Goal: Find specific page/section: Find specific page/section

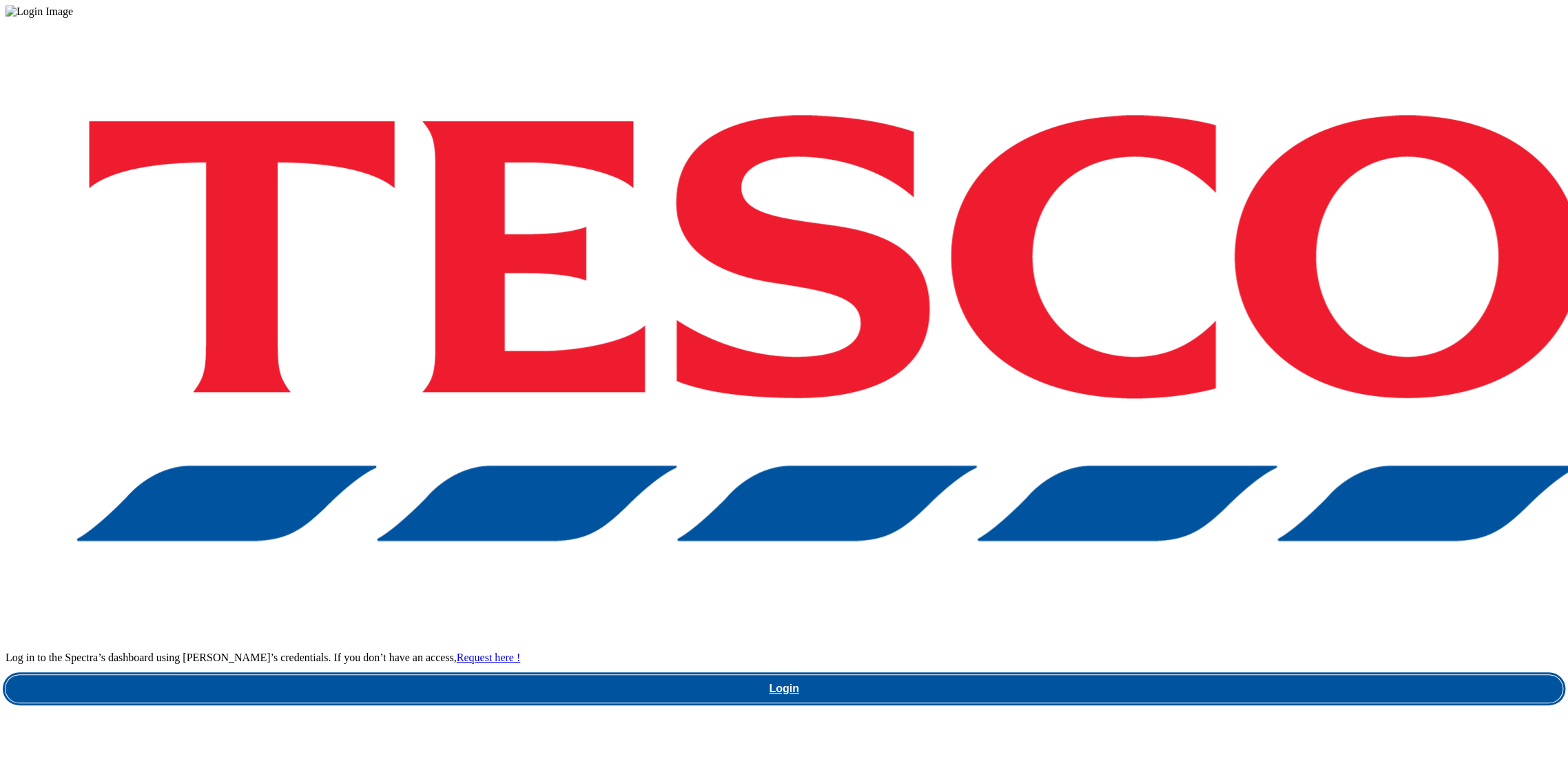
click at [1239, 675] on link "Login" at bounding box center [784, 688] width 1557 height 27
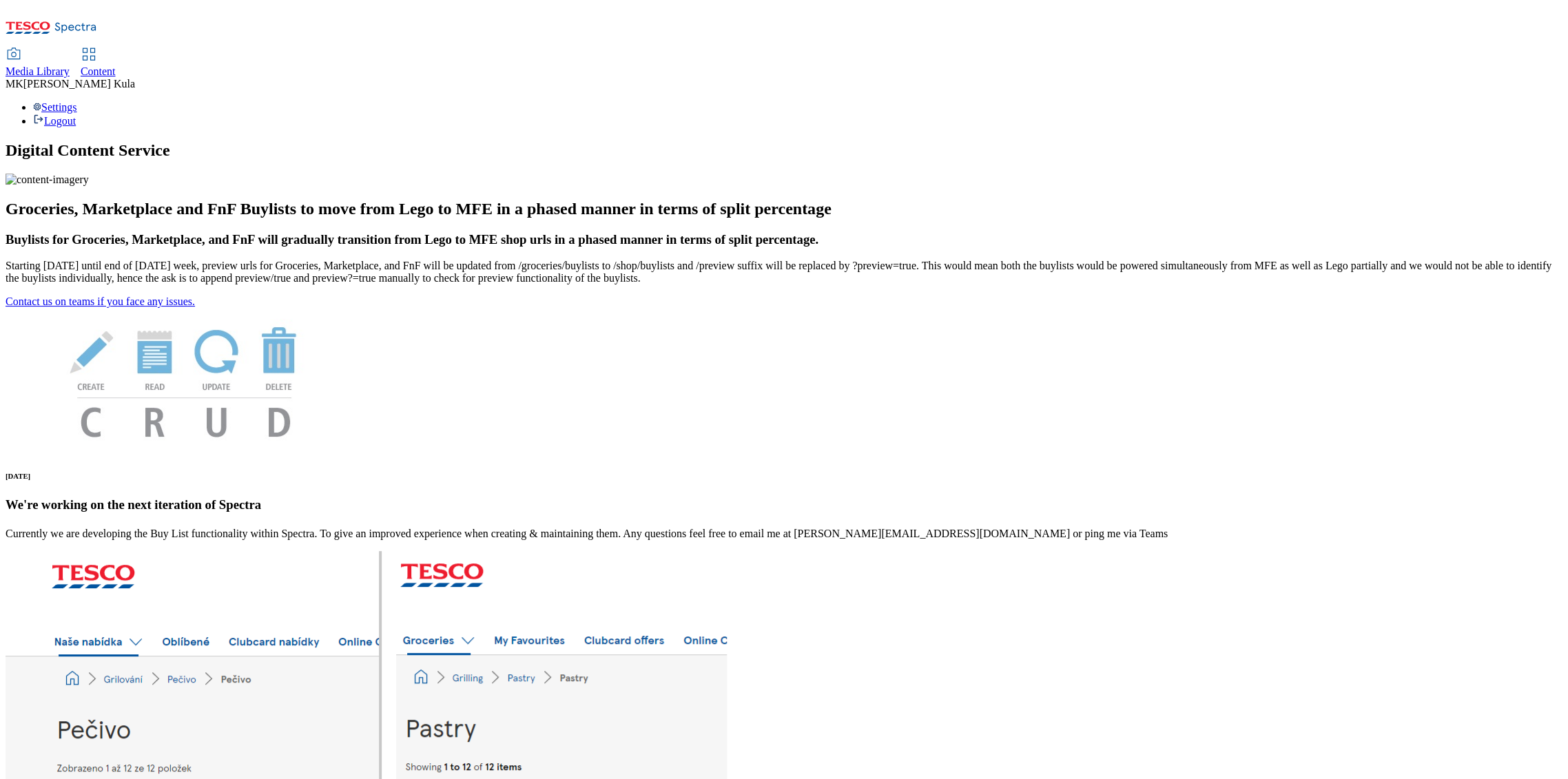
drag, startPoint x: 198, startPoint y: 22, endPoint x: 387, endPoint y: 40, distance: 189.9
click at [70, 65] on span "Media Library" at bounding box center [37, 71] width 64 height 11
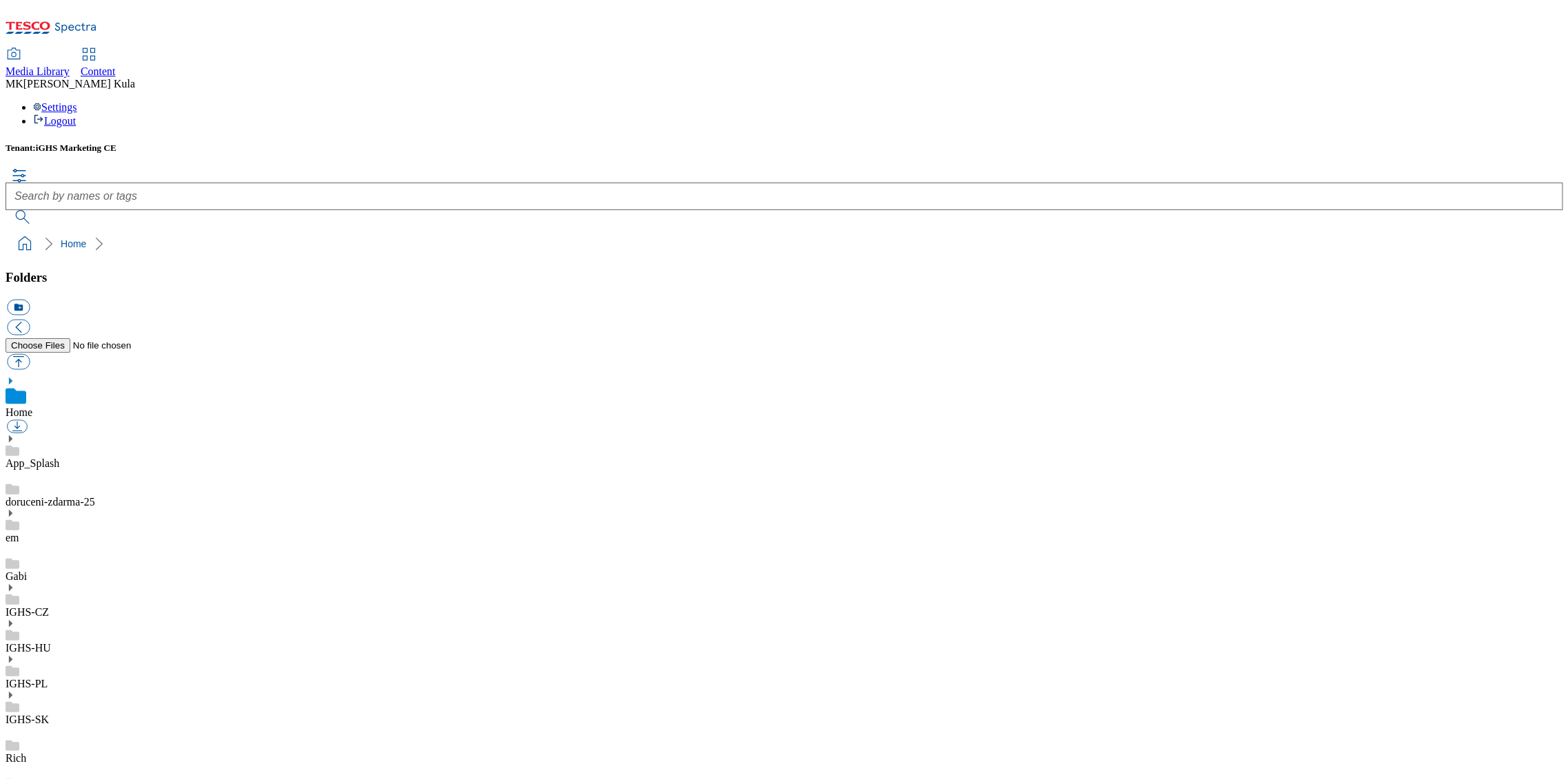
click at [116, 65] on span "Content" at bounding box center [98, 71] width 35 height 11
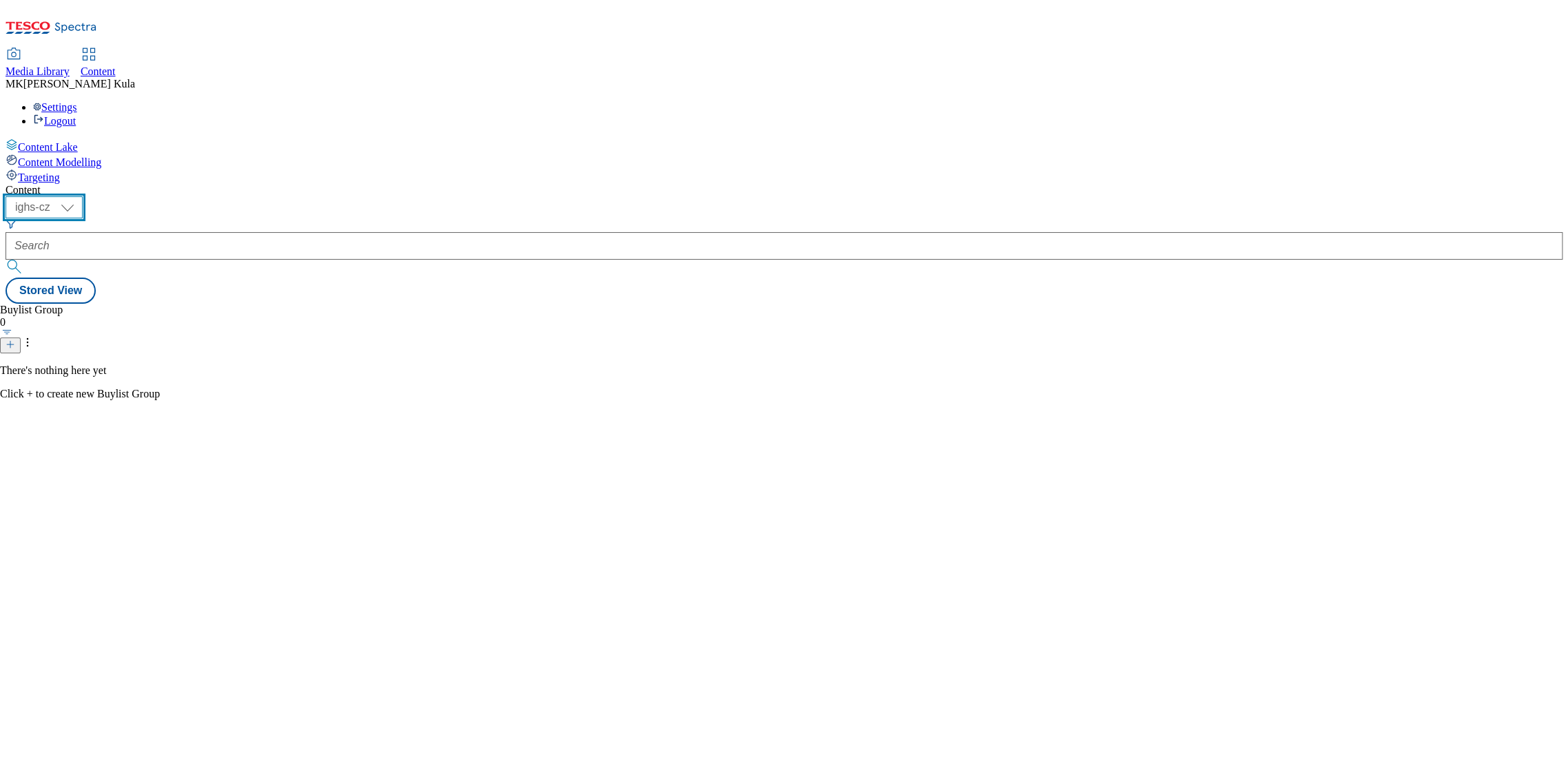
drag, startPoint x: 228, startPoint y: 100, endPoint x: 228, endPoint y: 115, distance: 15.0
click at [83, 196] on select "ighs-cz ighs-hu ighs-sk" at bounding box center [43, 206] width 77 height 22
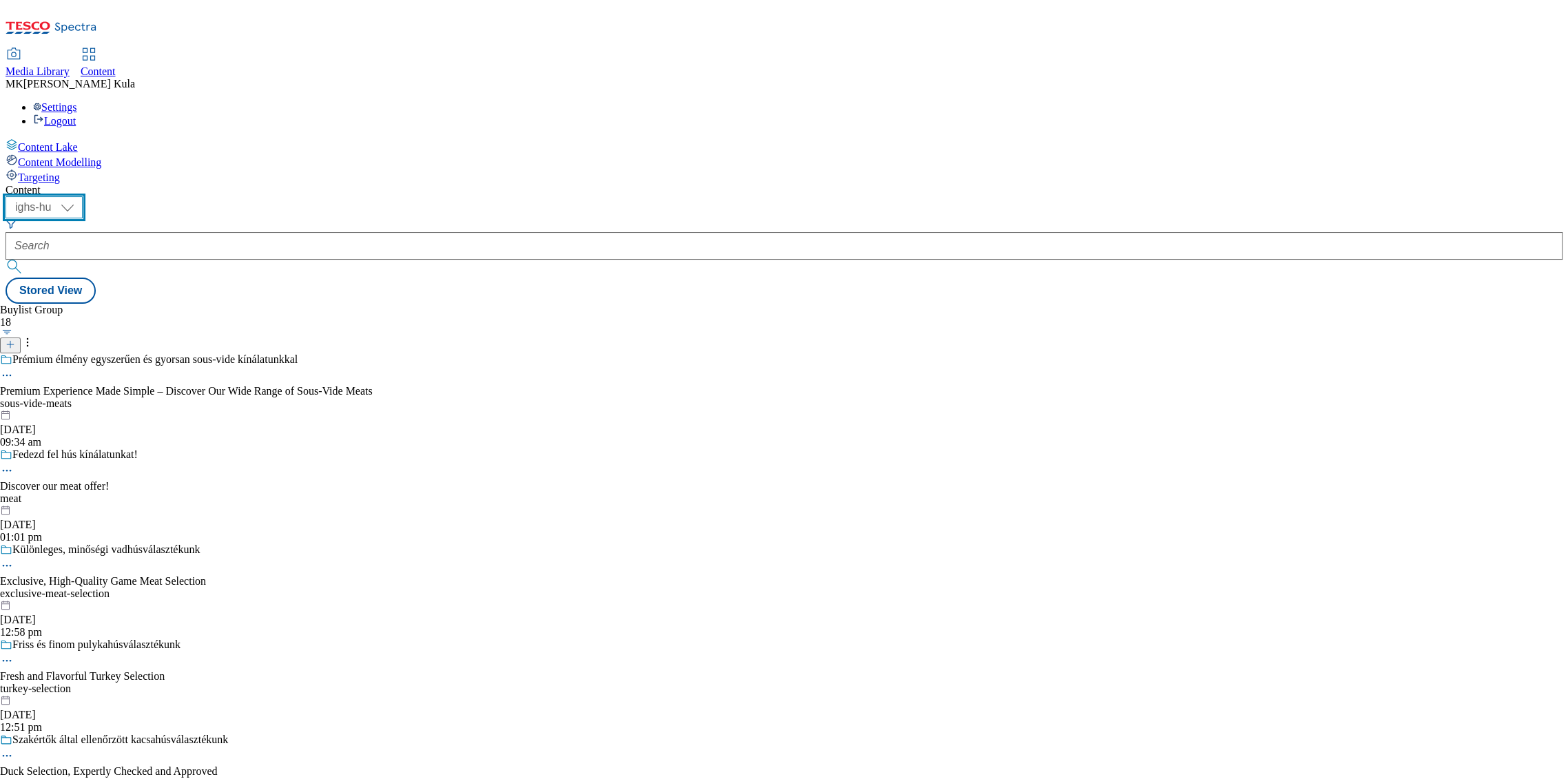
select select "ighs-cz"
click at [83, 196] on select "ighs-cz ighs-hu ighs-sk" at bounding box center [43, 206] width 77 height 22
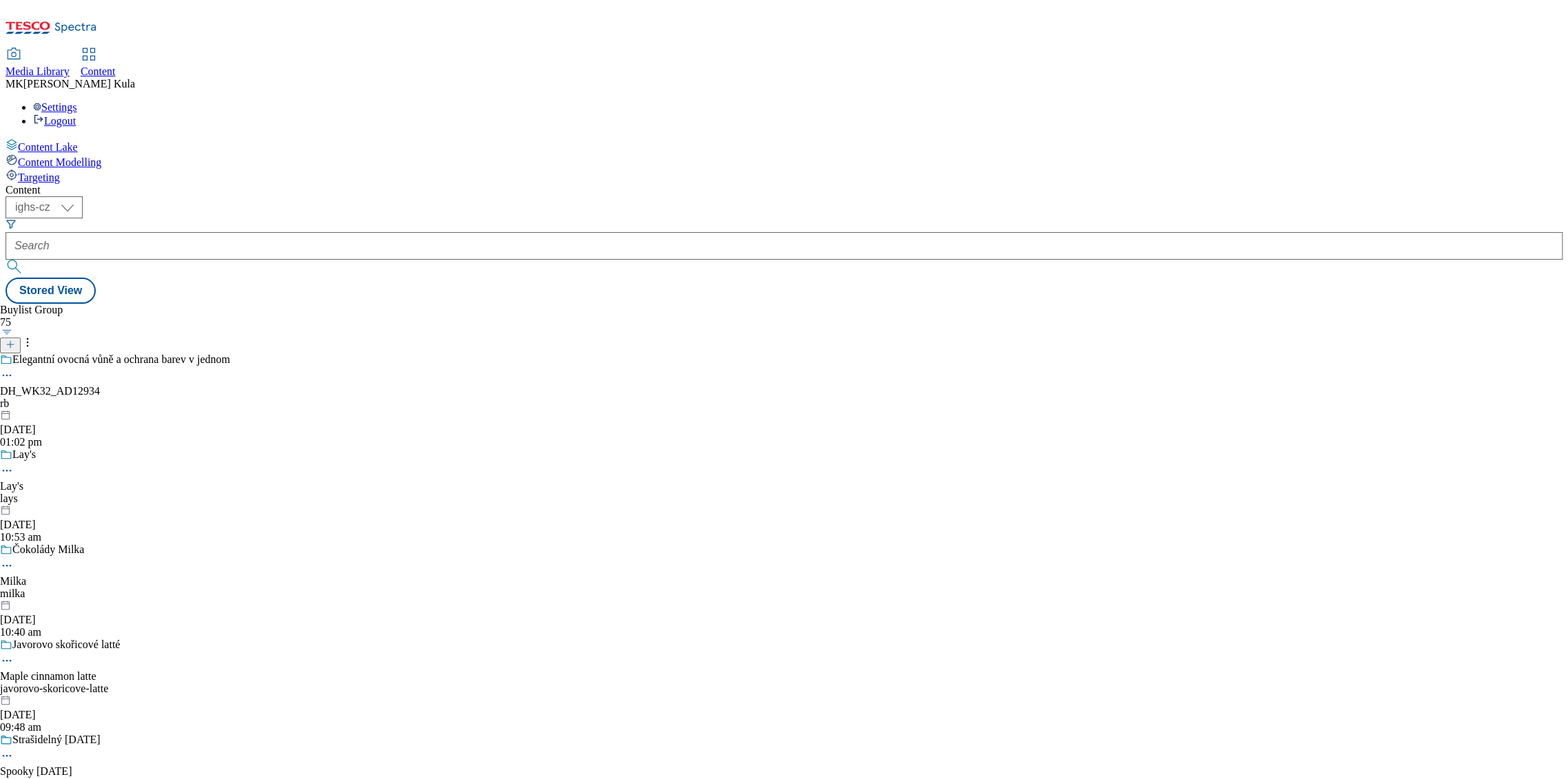
click at [262, 397] on div "rb" at bounding box center [131, 403] width 262 height 12
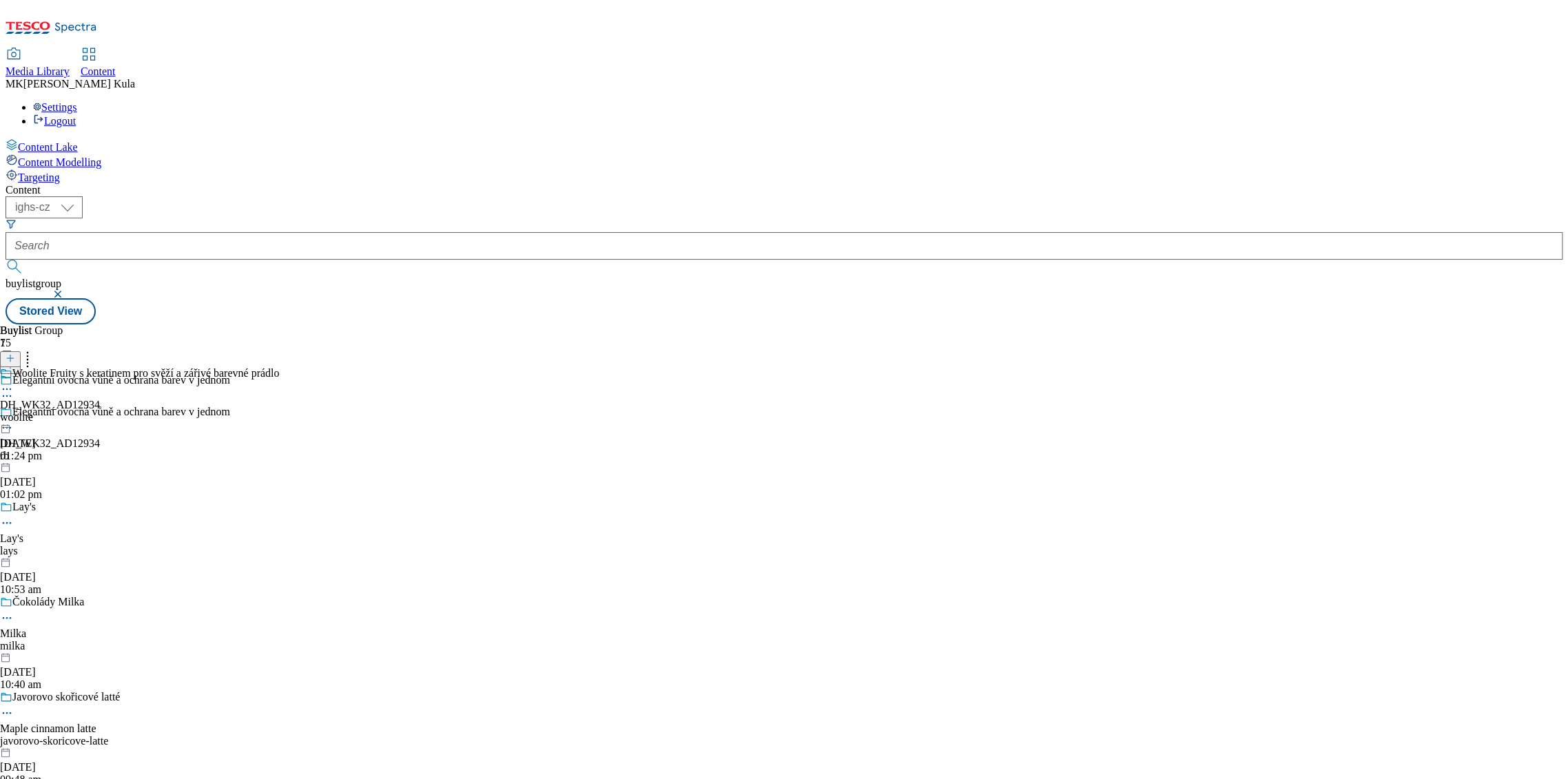
click at [279, 411] on div "woolite" at bounding box center [139, 417] width 279 height 12
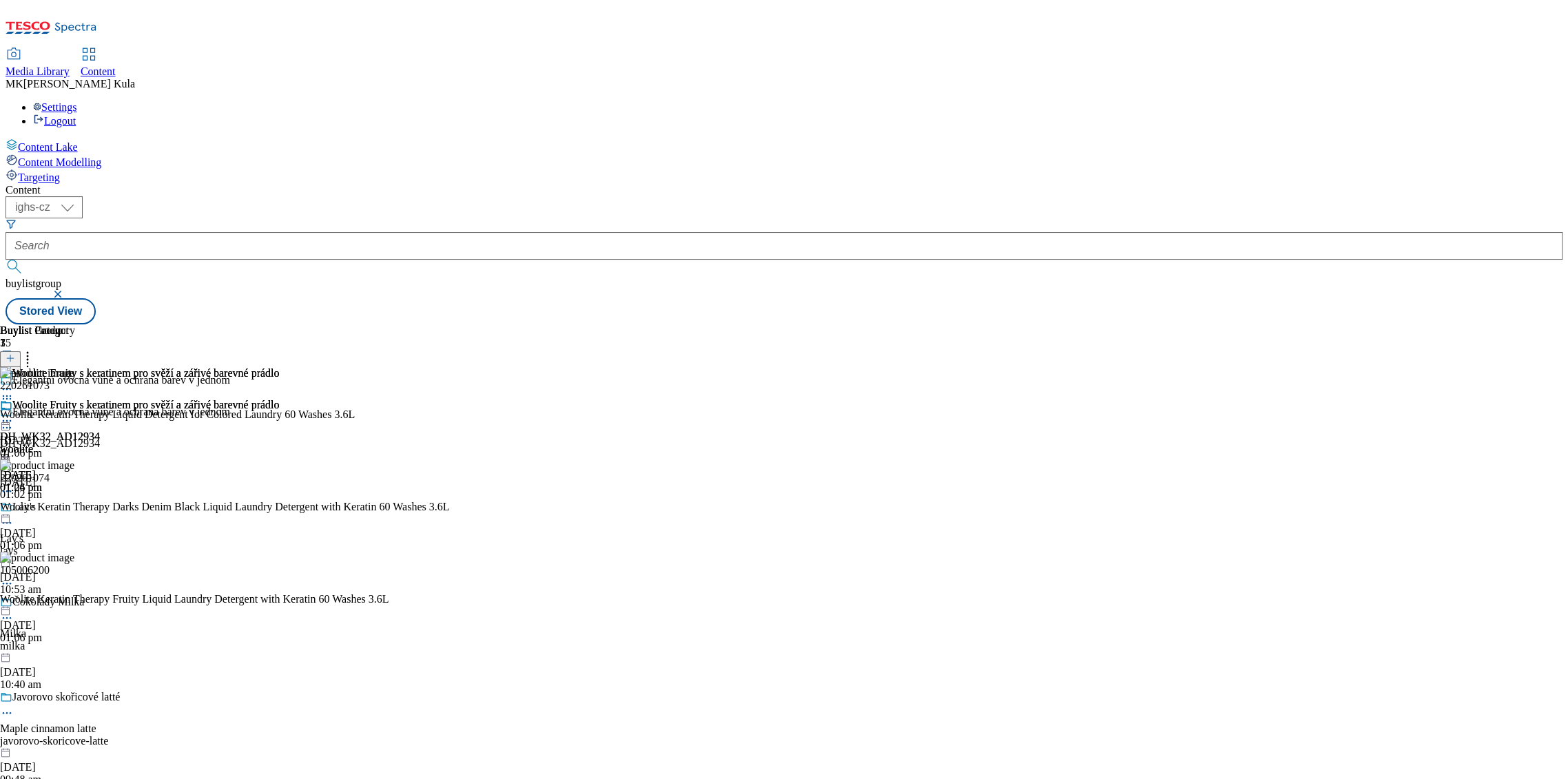
click at [70, 65] on span "Media Library" at bounding box center [37, 71] width 64 height 11
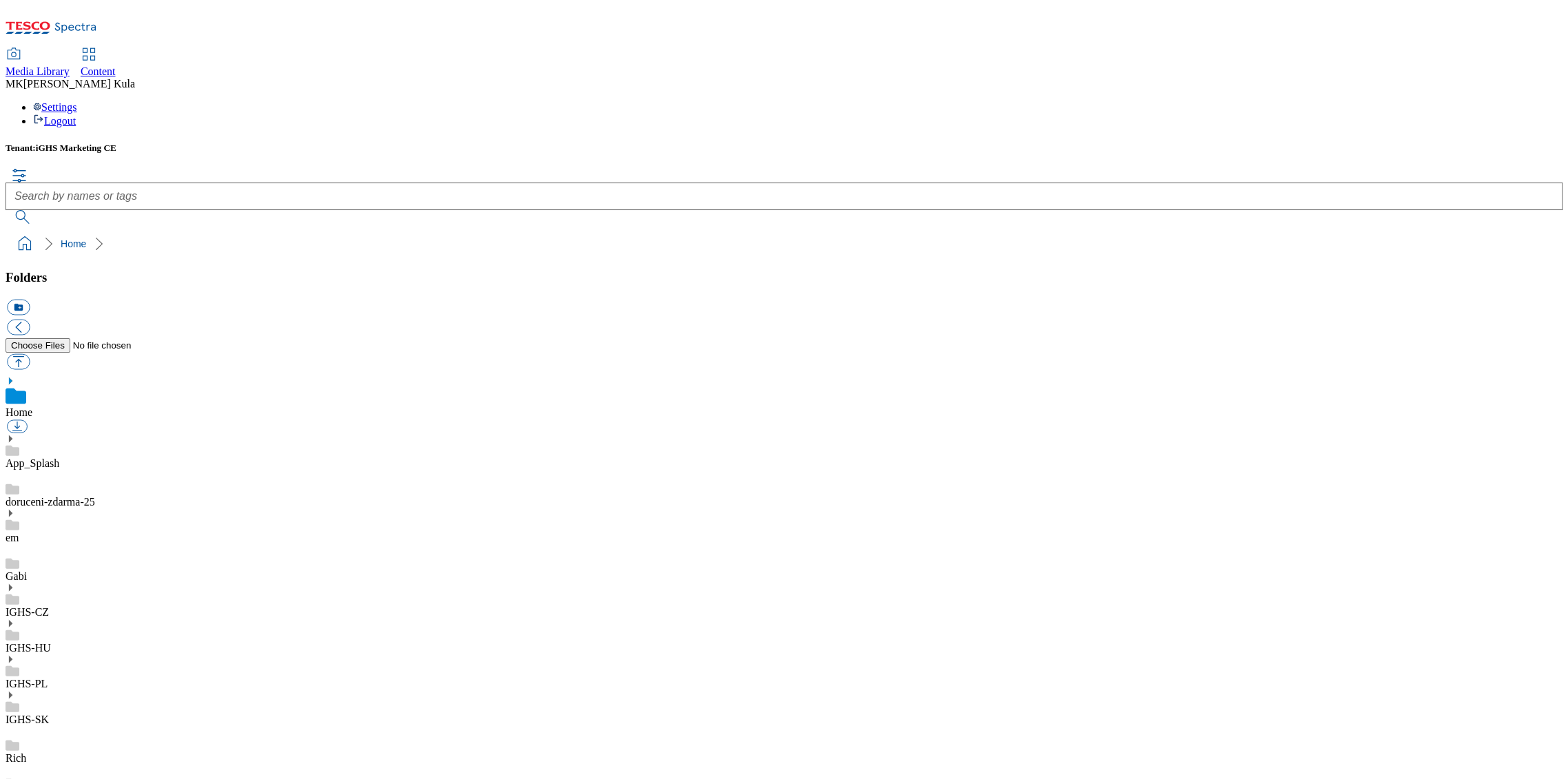
click at [15, 582] on icon at bounding box center [10, 587] width 10 height 10
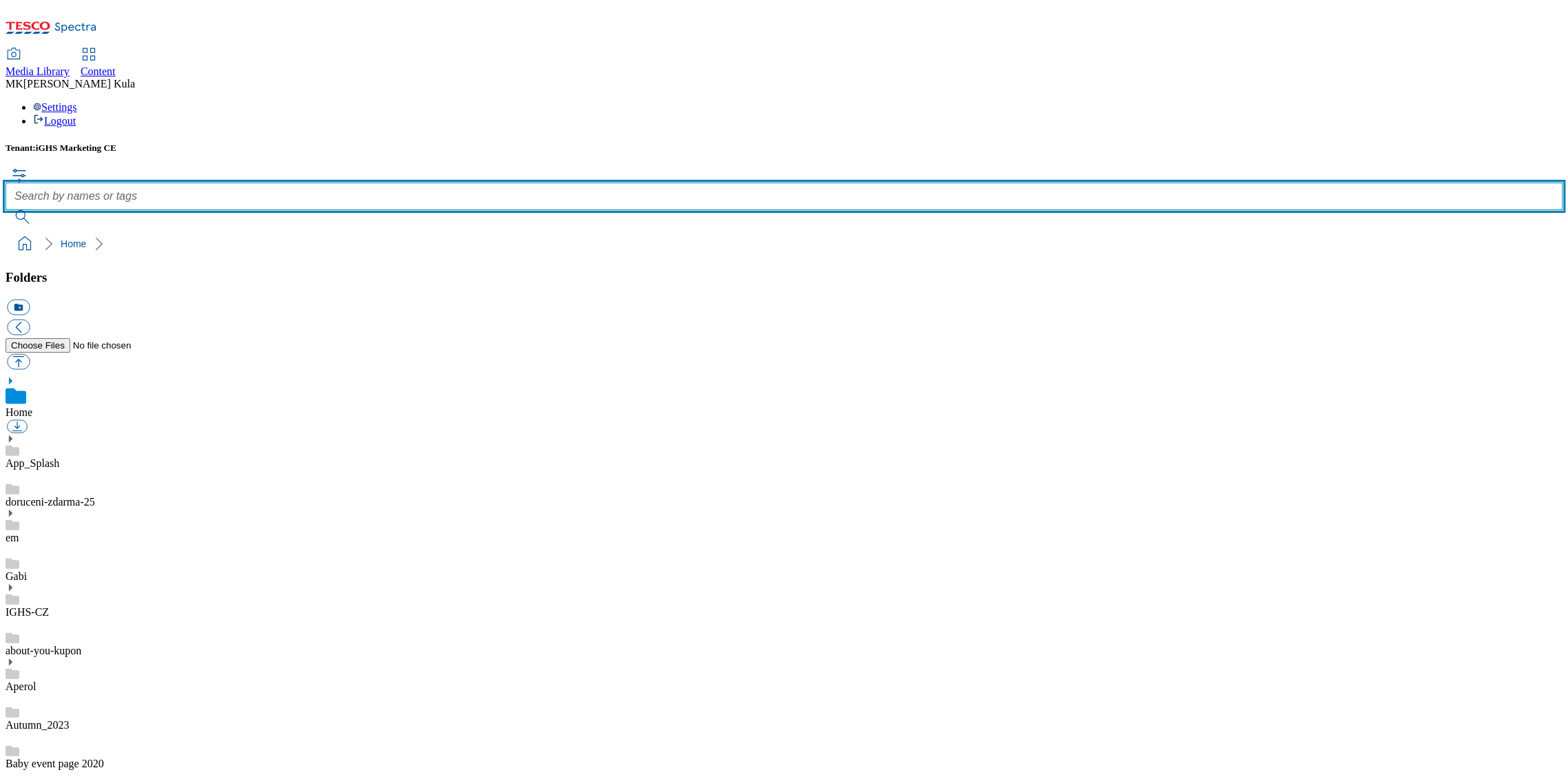
click at [586, 183] on input "text" at bounding box center [784, 196] width 1557 height 27
type input "woolite"
click at [5, 210] on button "submit" at bounding box center [23, 217] width 36 height 14
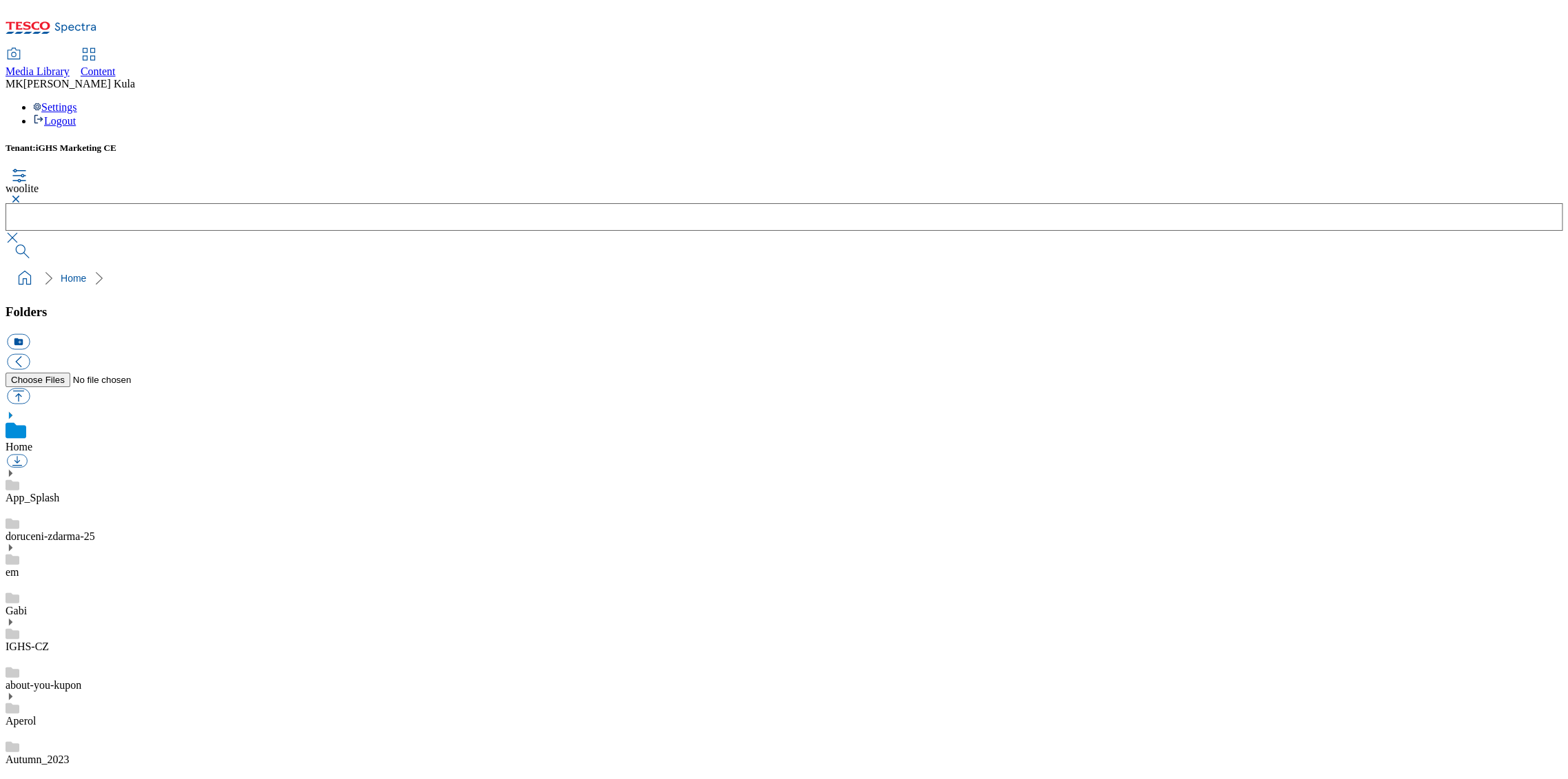
click at [27, 168] on icon "button" at bounding box center [19, 176] width 17 height 17
